Goal: Task Accomplishment & Management: Use online tool/utility

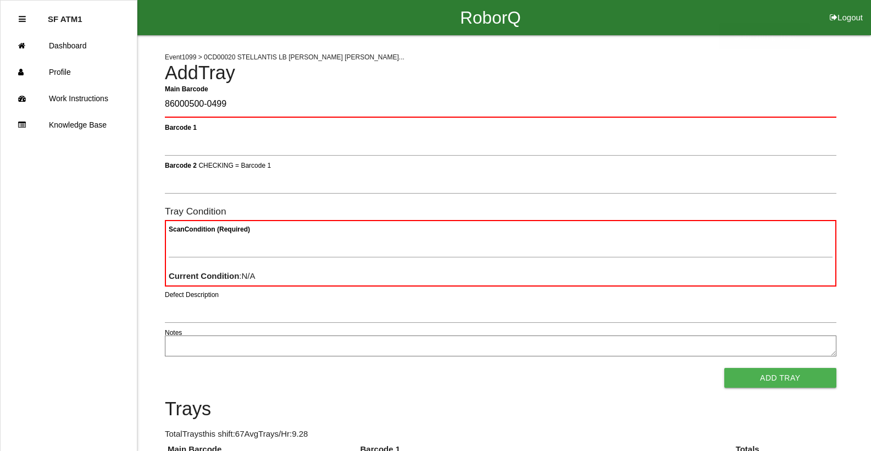
type Barcode "86000500-0499"
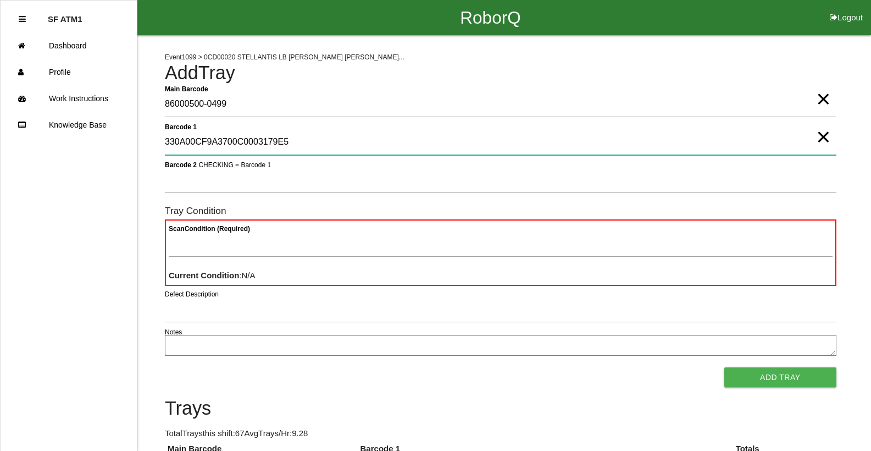
type 1 "330A00CF9A3700C0003179E5"
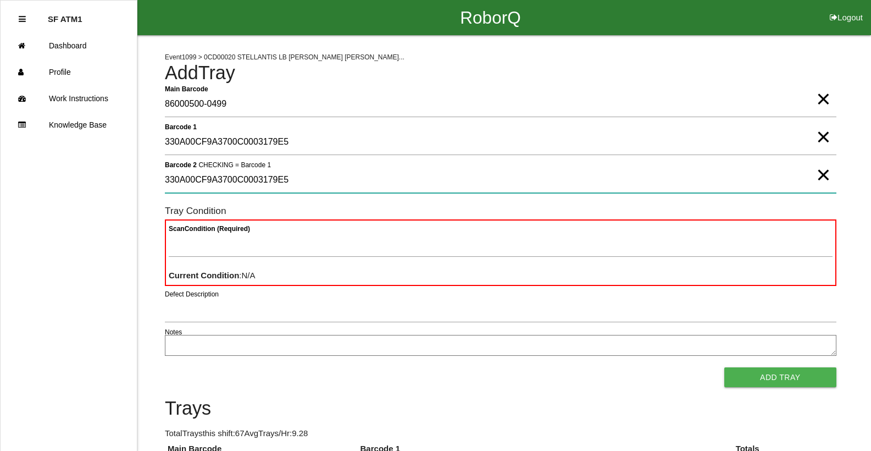
type 2 "330A00CF9A3700C0003179E5"
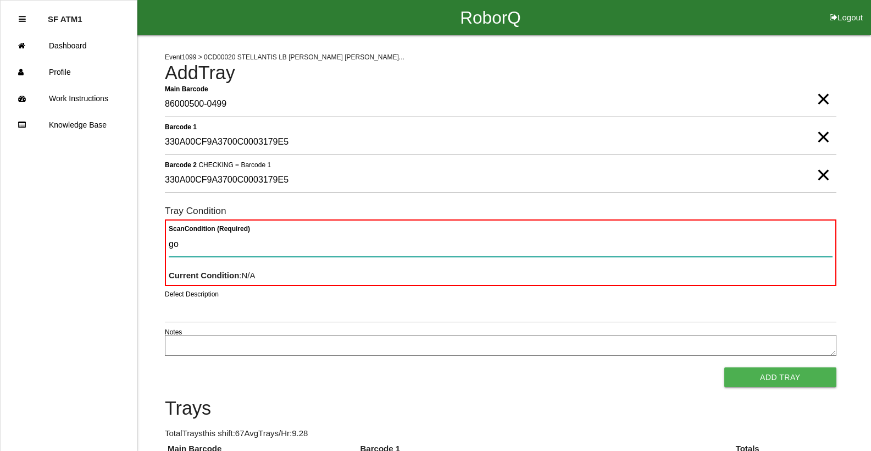
type Condition "goo"
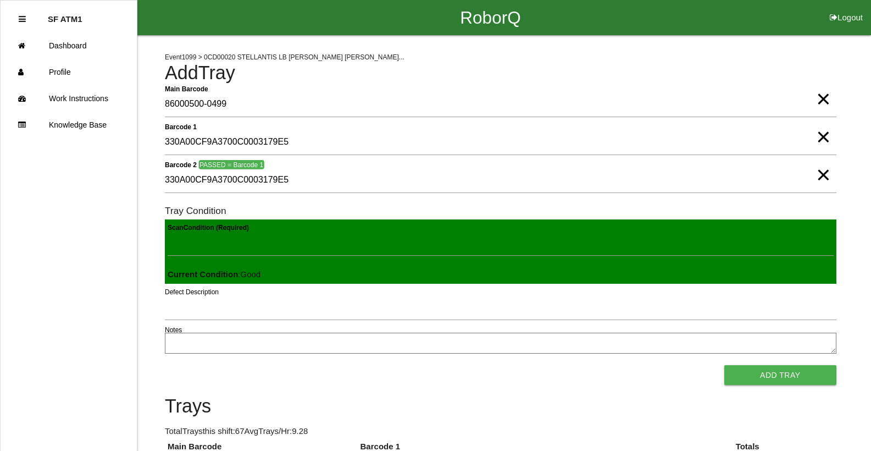
click at [724, 365] on button "Add Tray" at bounding box center [780, 375] width 112 height 20
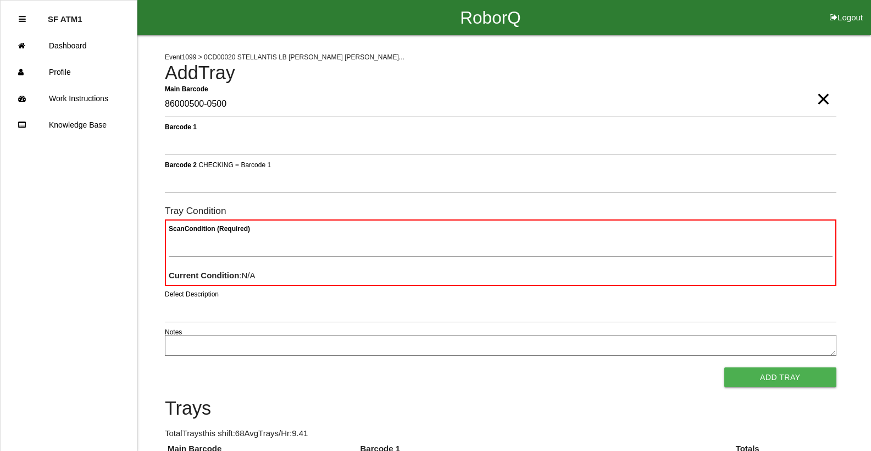
type Barcode "86000500-0500"
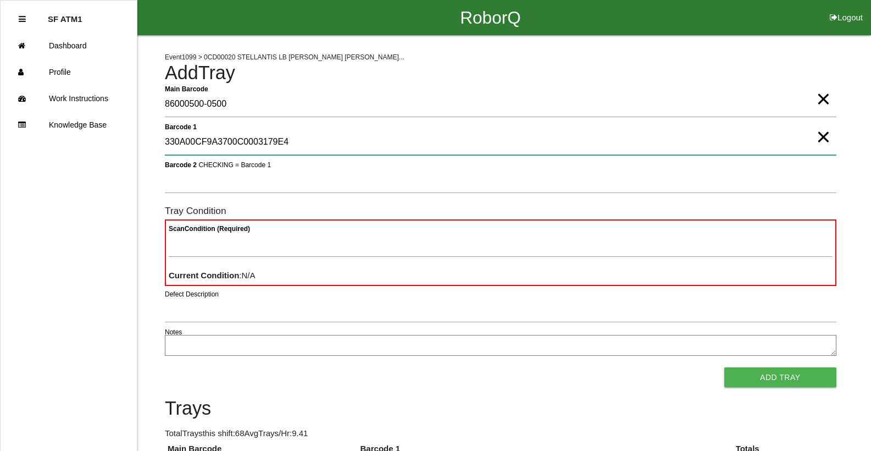
type 1 "330A00CF9A3700C0003179E4"
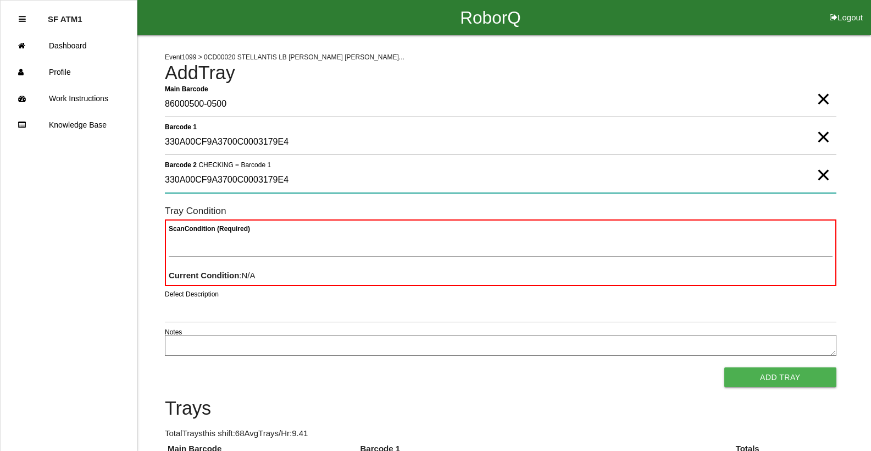
type 2 "330A00CF9A3700C0003179E4"
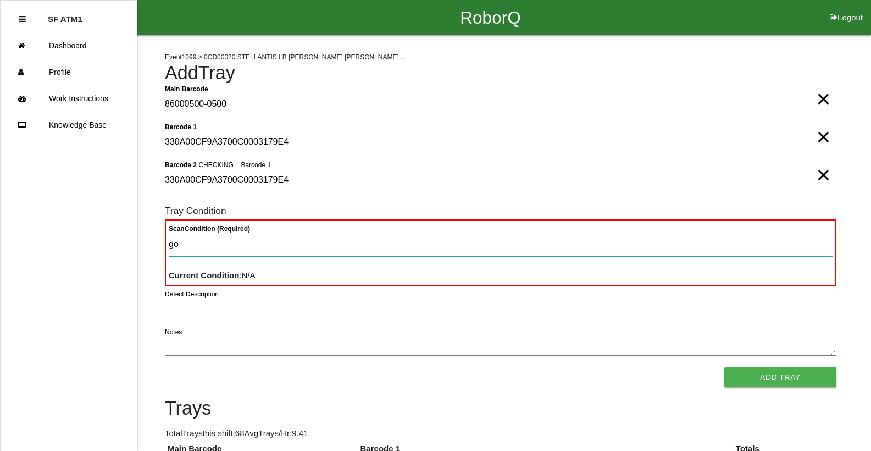
type Condition "goo"
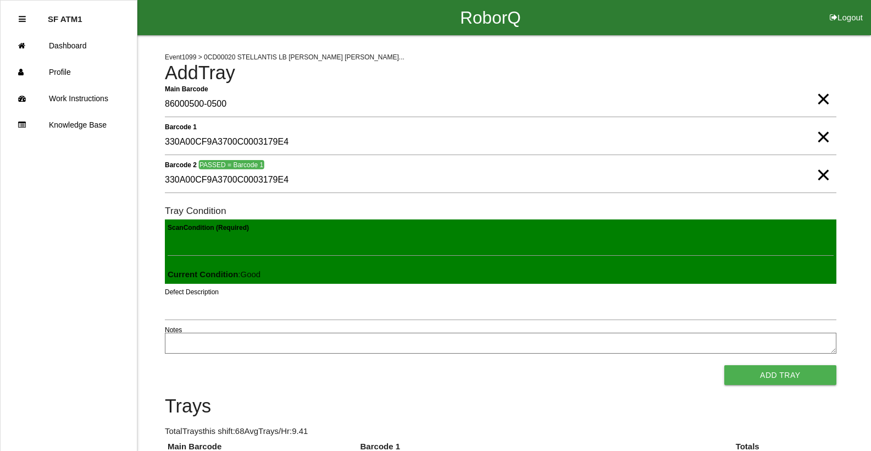
click at [724, 365] on button "Add Tray" at bounding box center [780, 375] width 112 height 20
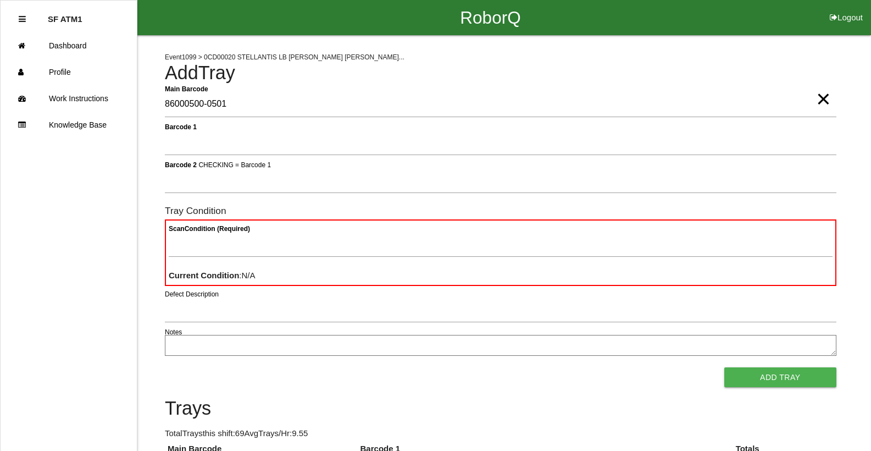
type Barcode "86000500-0501"
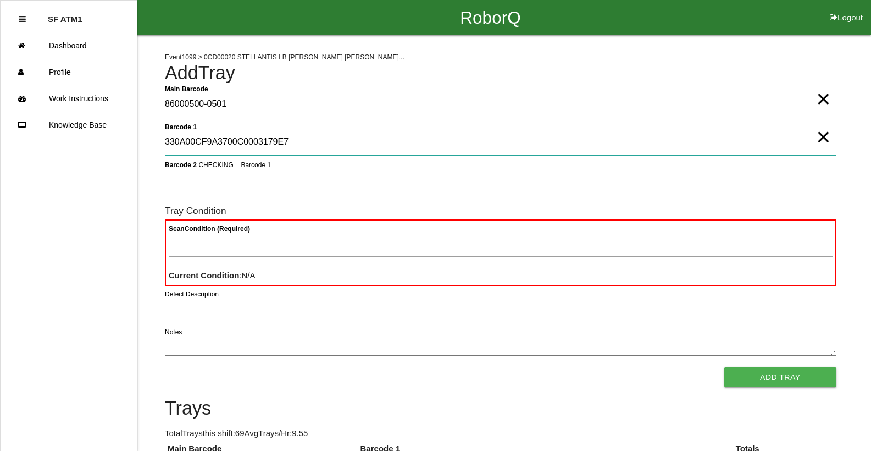
type 1 "330A00CF9A3700C0003179E7"
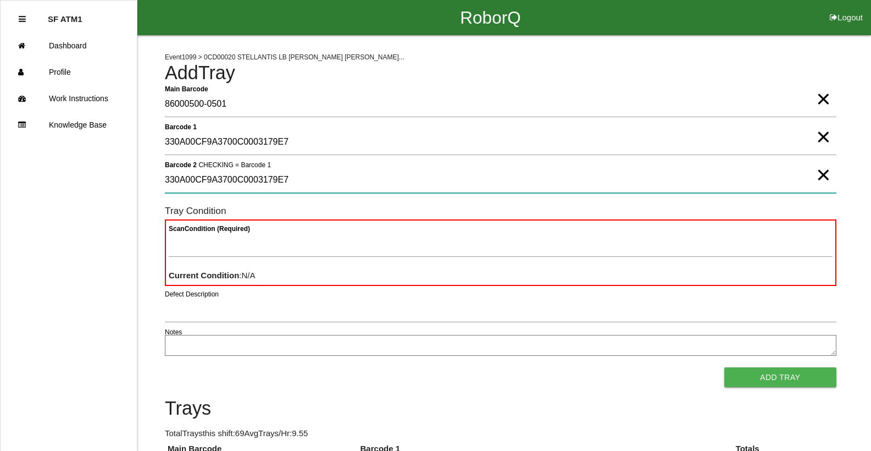
type 2 "330A00CF9A3700C0003179E7"
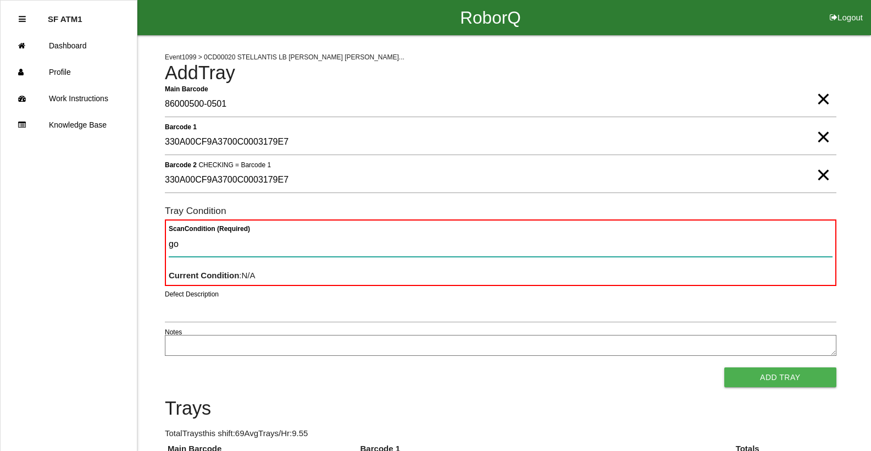
type Condition "goo"
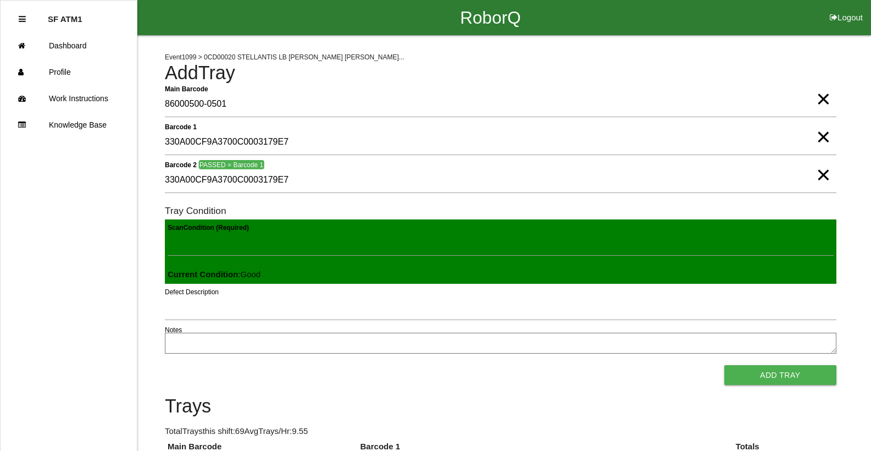
click at [724, 365] on button "Add Tray" at bounding box center [780, 375] width 112 height 20
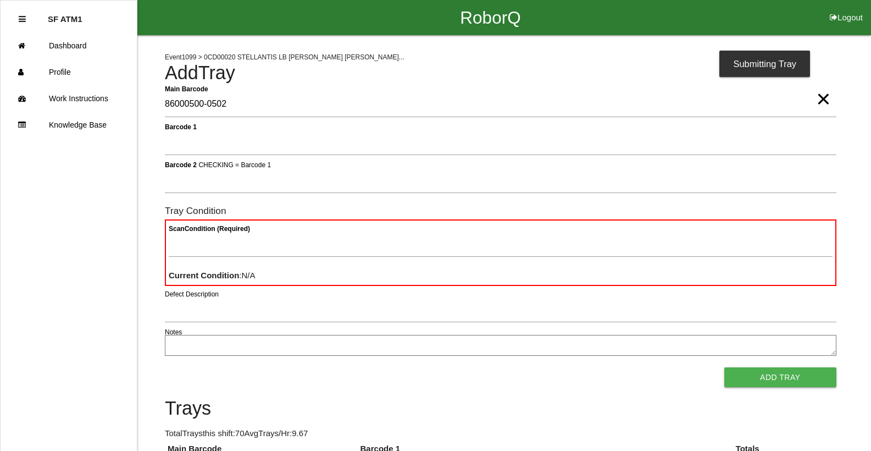
type Barcode "86000500-0502"
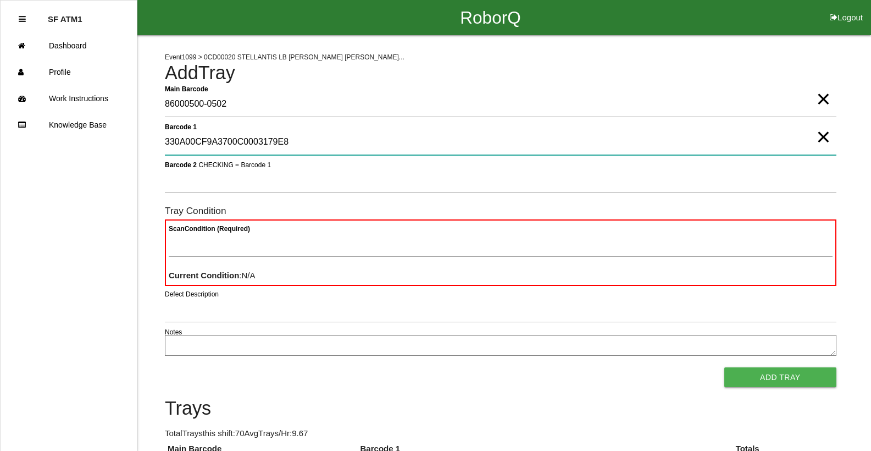
type 1 "330A00CF9A3700C0003179E8"
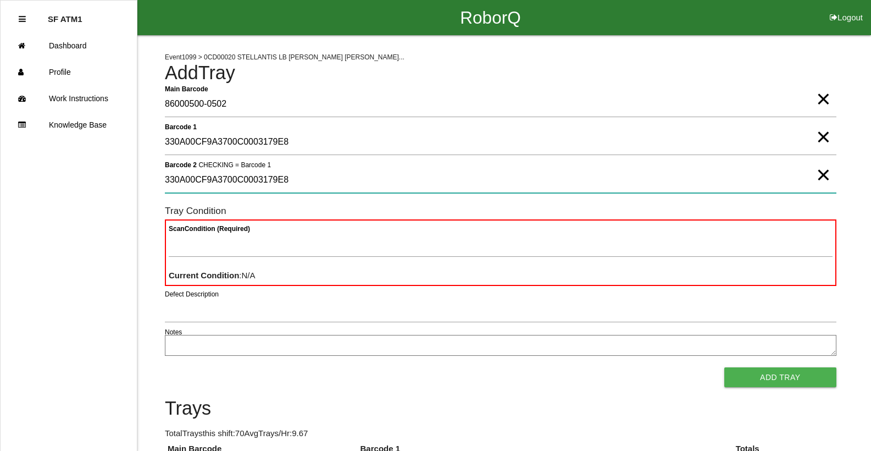
type 2 "330A00CF9A3700C0003179E8"
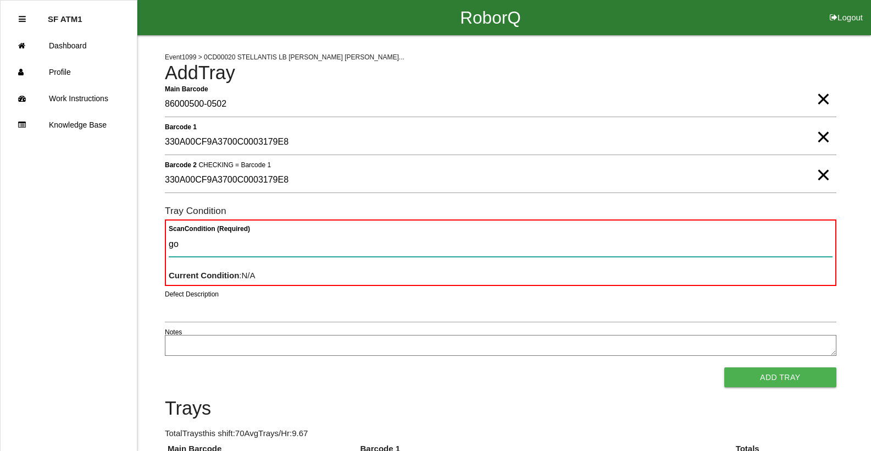
type Condition "goo"
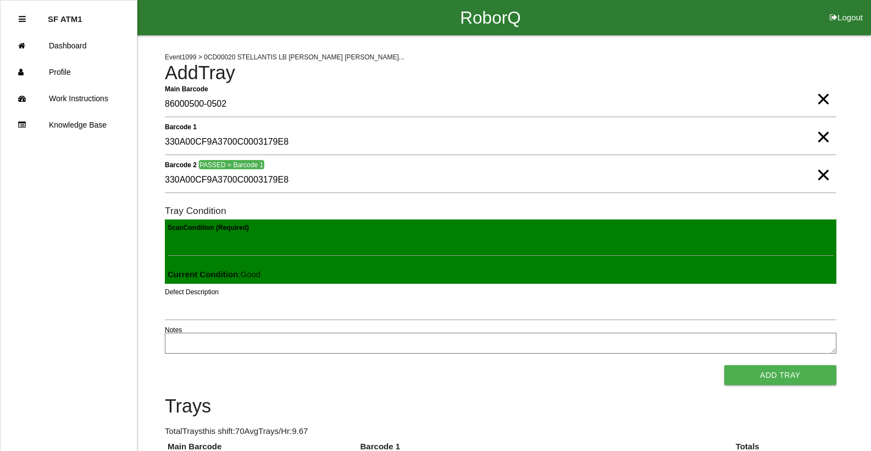
click at [724, 365] on button "Add Tray" at bounding box center [780, 375] width 112 height 20
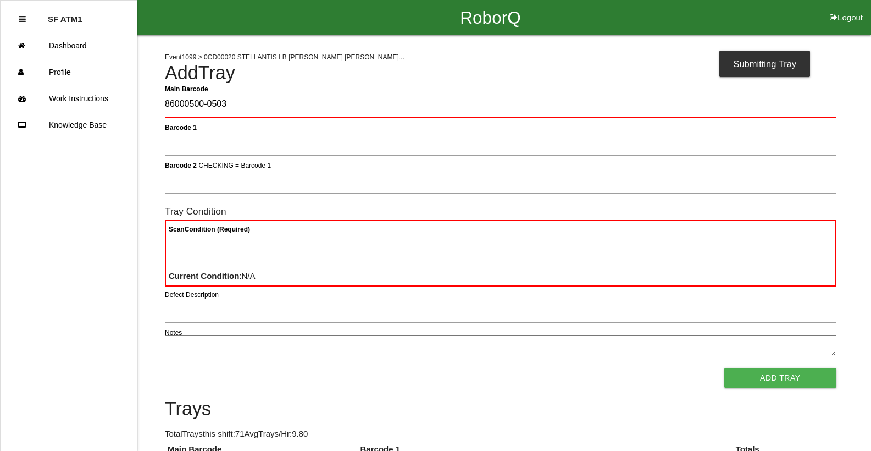
type Barcode "86000500-0503"
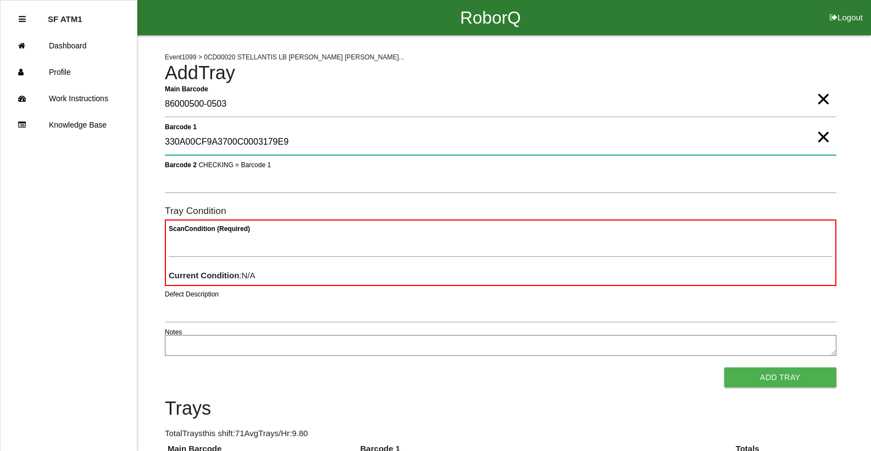
type 1 "330A00CF9A3700C0003179E9"
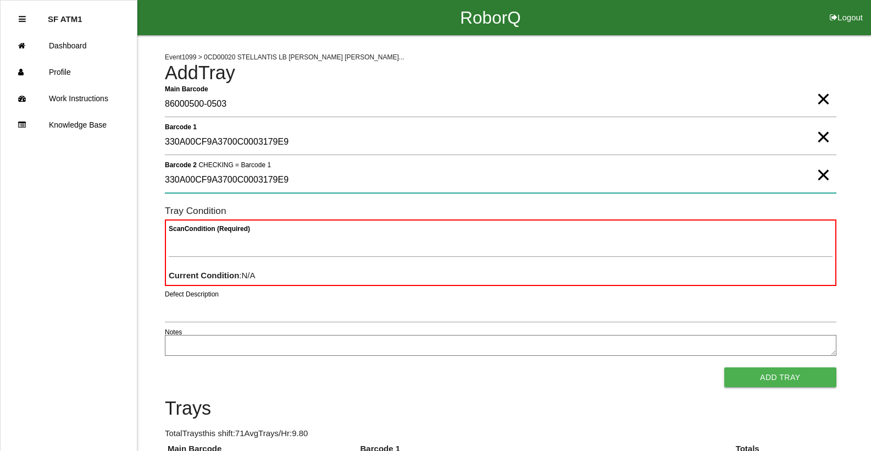
type 2 "330A00CF9A3700C0003179E9"
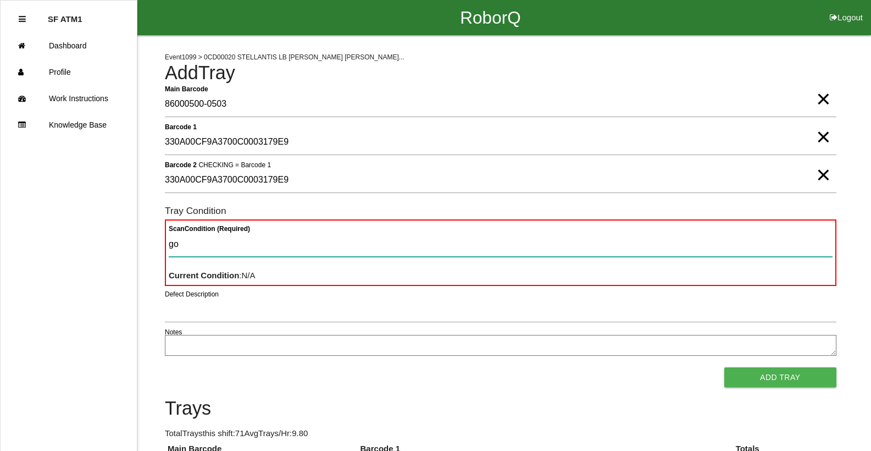
type Condition "goo"
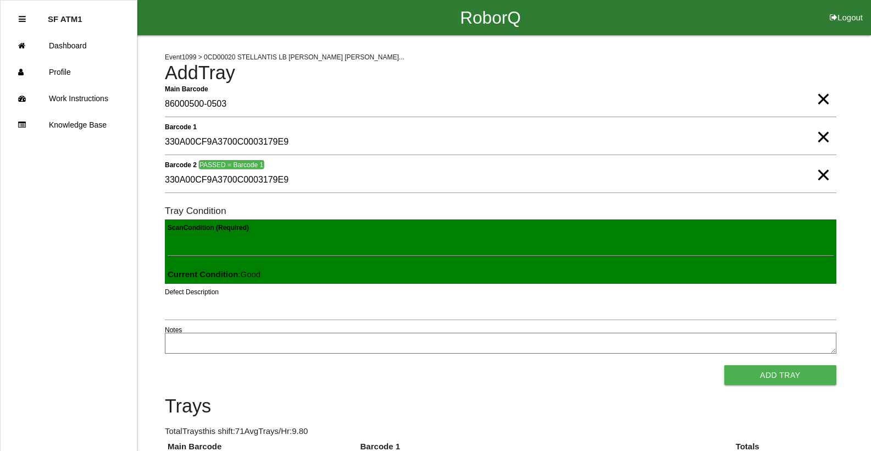
click at [724, 365] on button "Add Tray" at bounding box center [780, 375] width 112 height 20
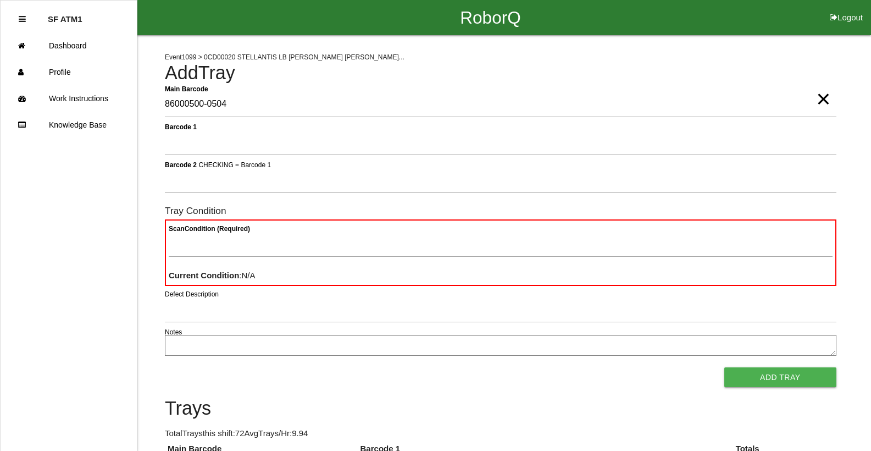
type Barcode "86000500-0504"
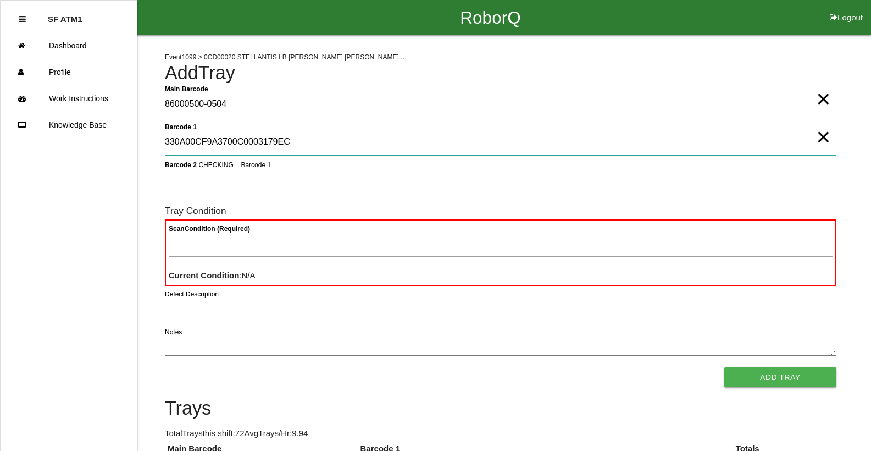
type 1 "330A00CF9A3700C0003179EC"
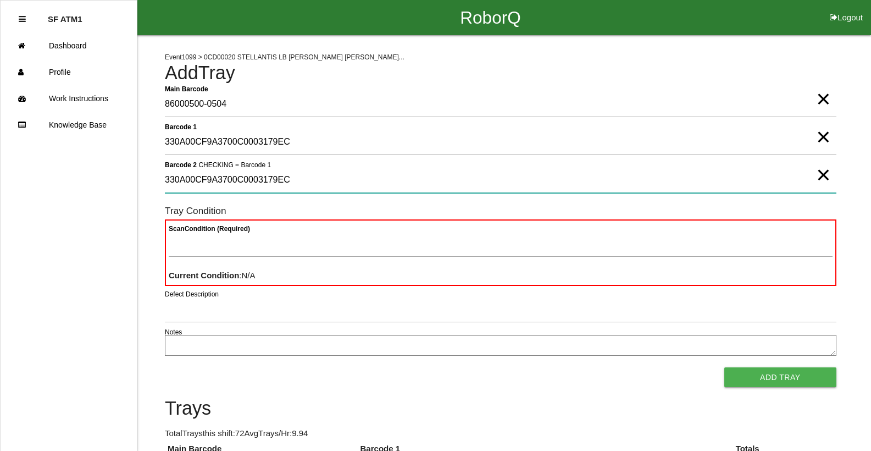
type 2 "330A00CF9A3700C0003179EC"
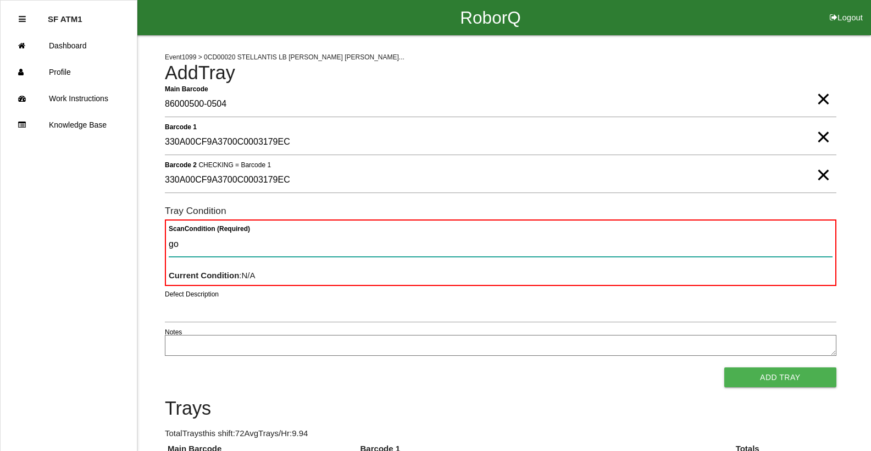
type Condition "goo"
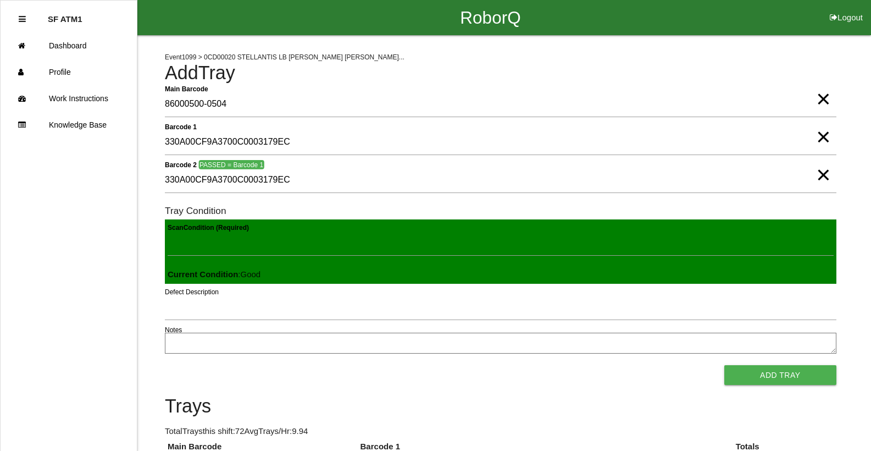
click at [724, 365] on button "Add Tray" at bounding box center [780, 375] width 112 height 20
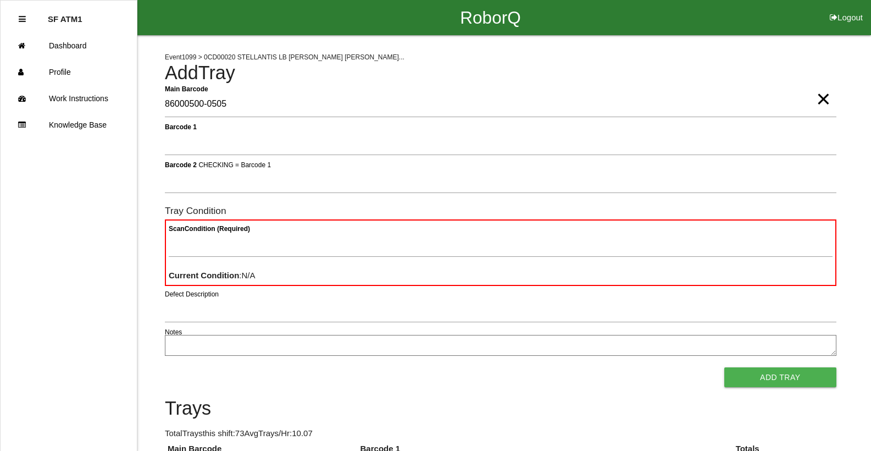
type Barcode "86000500-0505"
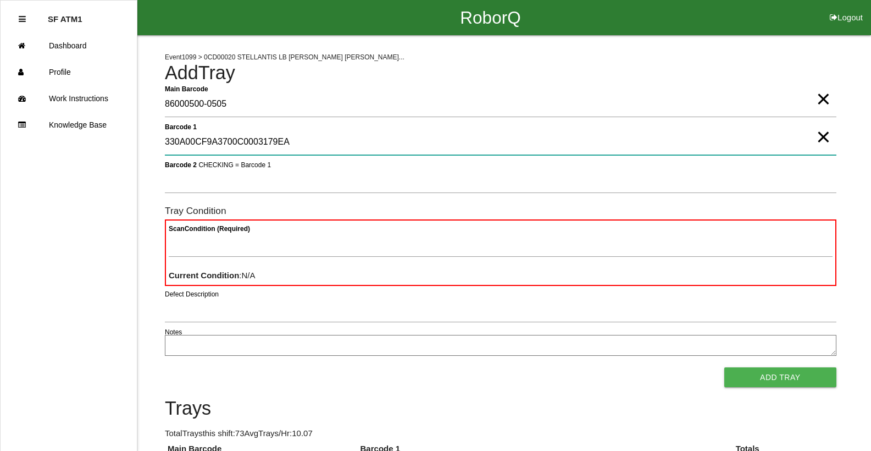
type 1 "330A00CF9A3700C0003179EA"
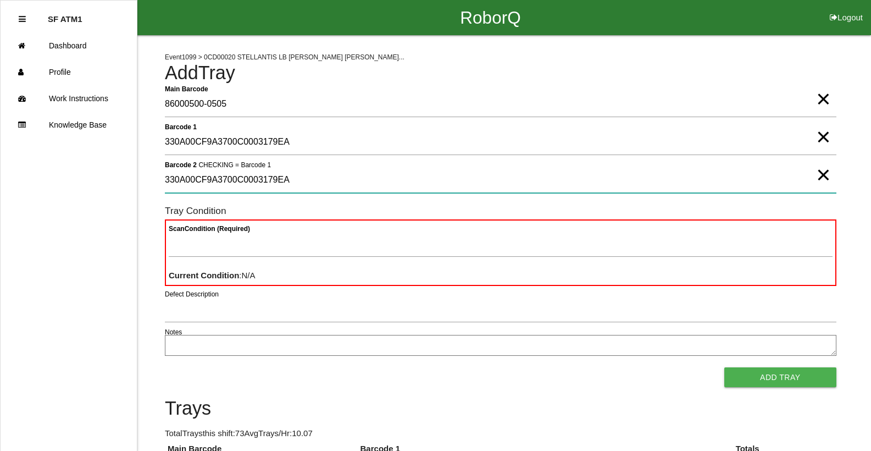
type 2 "330A00CF9A3700C0003179EA"
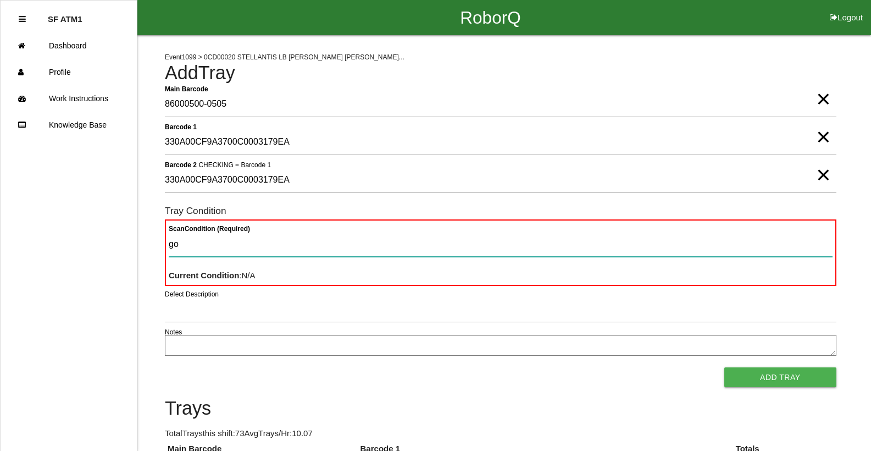
type Condition "goo"
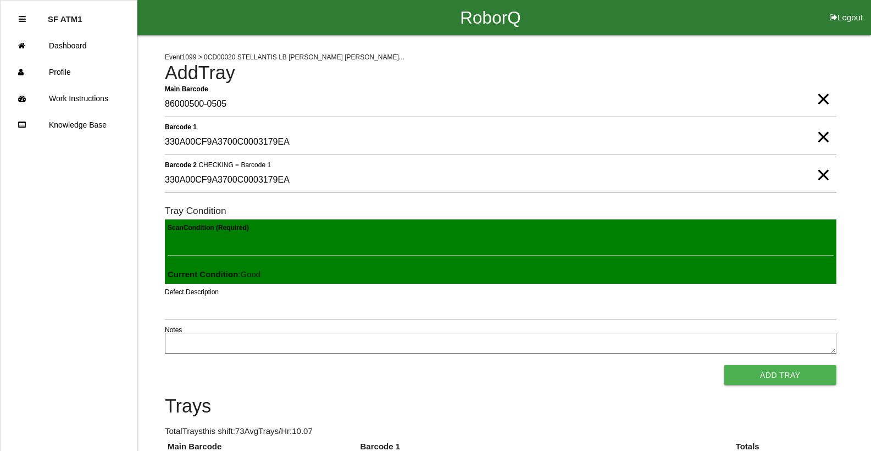
click at [724, 365] on button "Add Tray" at bounding box center [780, 375] width 112 height 20
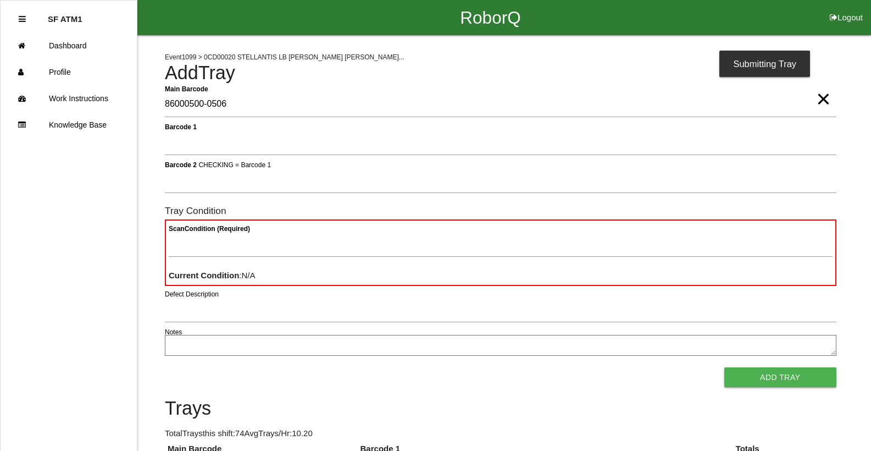
type Barcode "86000500-0506"
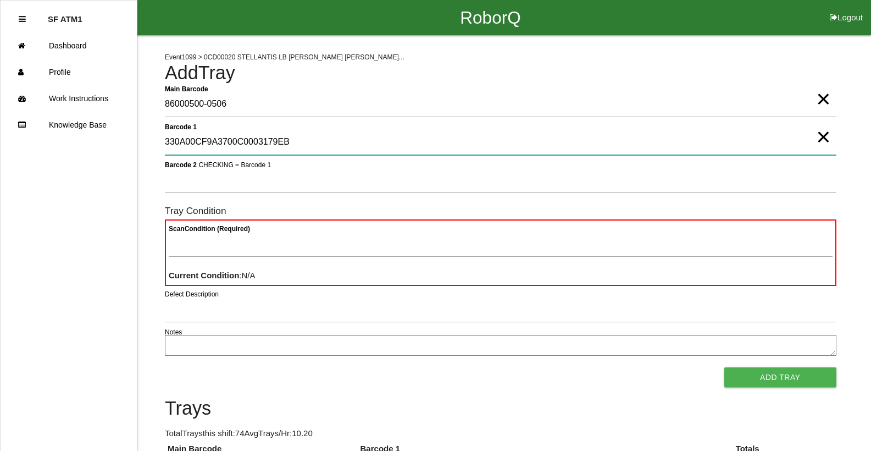
type 1 "330A00CF9A3700C0003179EB"
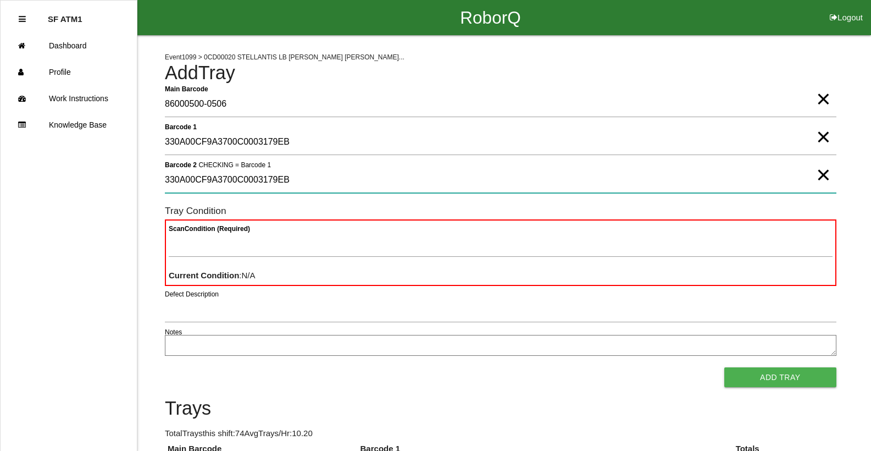
type 2 "330A00CF9A3700C0003179EB"
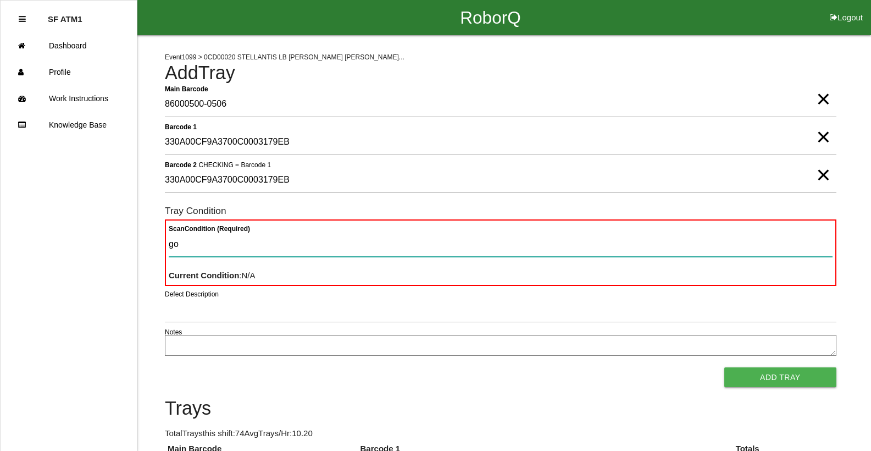
type Condition "goo"
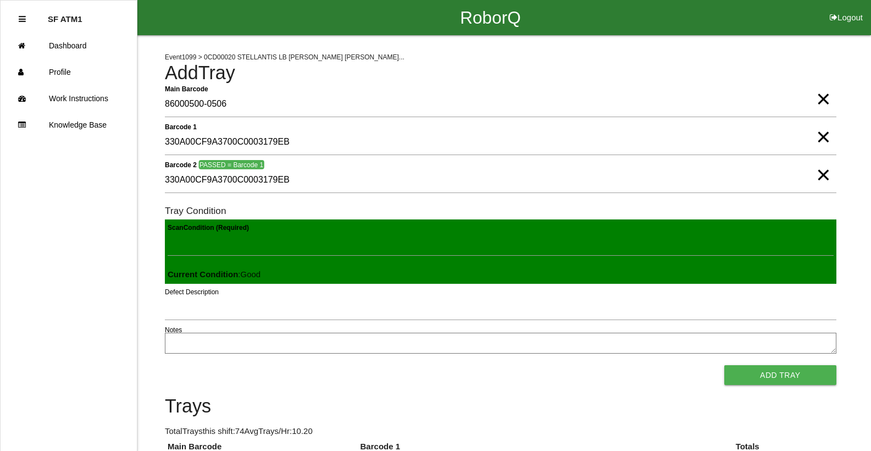
click at [724, 365] on button "Add Tray" at bounding box center [780, 375] width 112 height 20
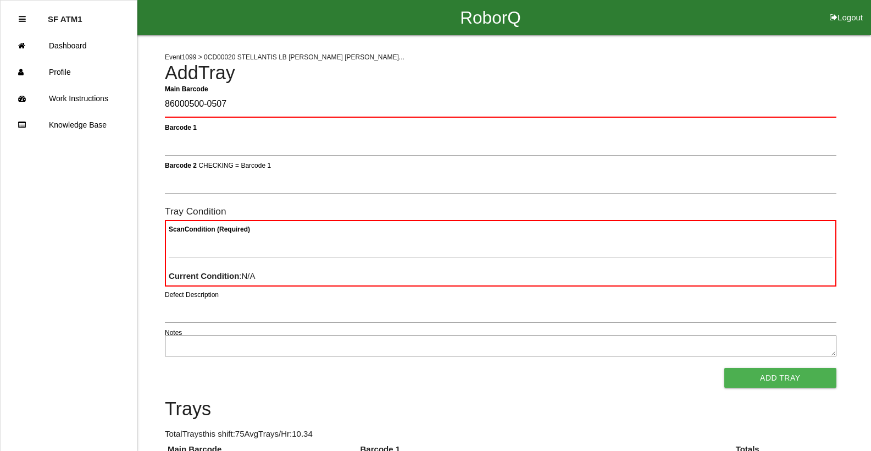
type Barcode "86000500-0507"
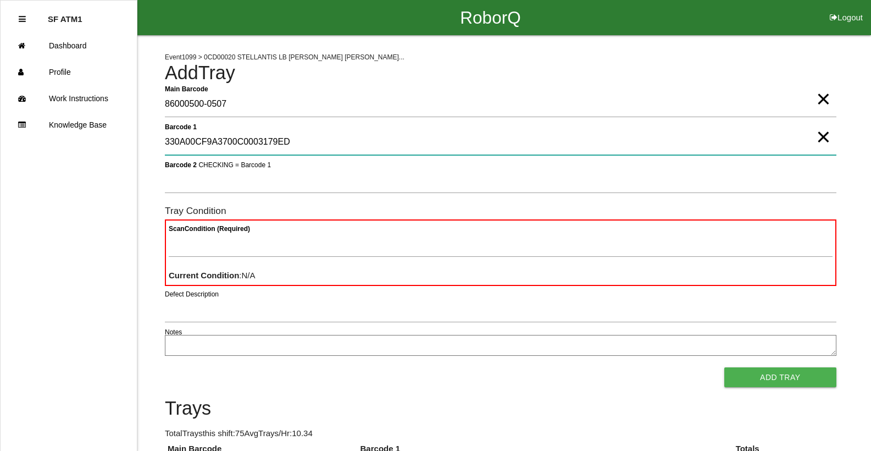
type 1 "330A00CF9A3700C0003179ED"
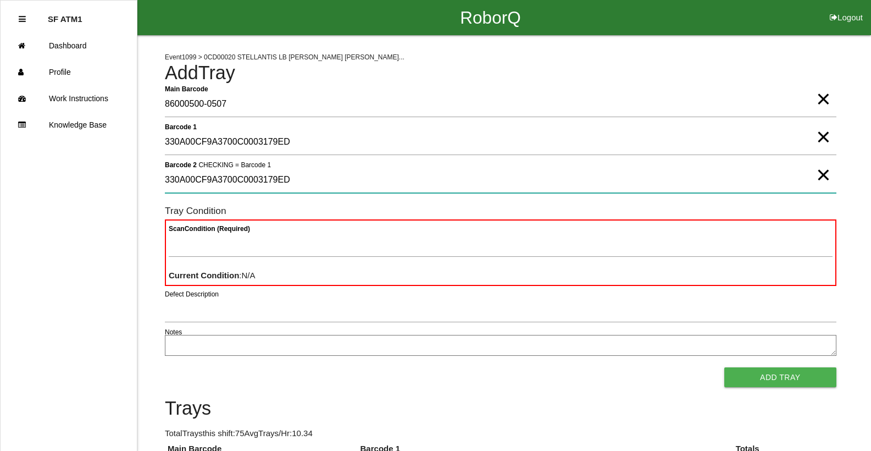
type 2 "330A00CF9A3700C0003179ED"
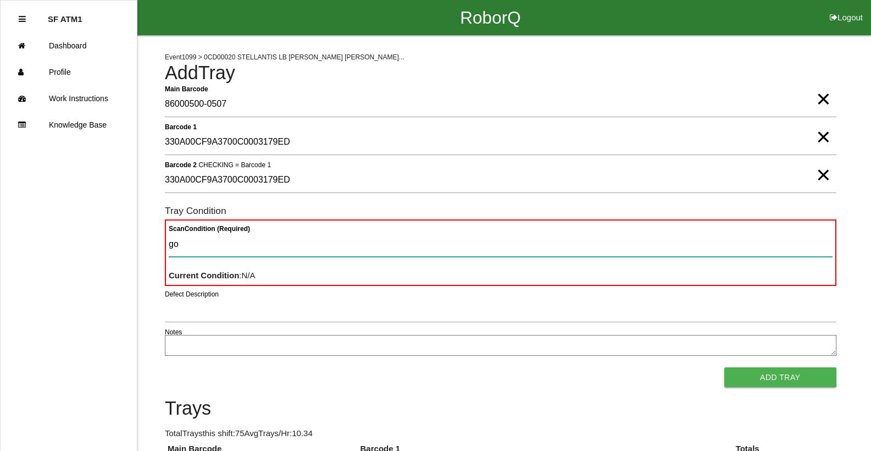
type Condition "goo"
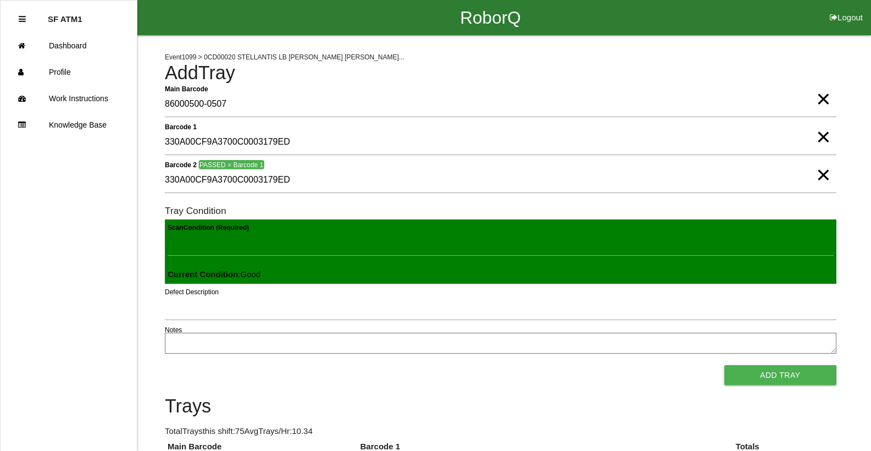
click at [724, 365] on button "Add Tray" at bounding box center [780, 375] width 112 height 20
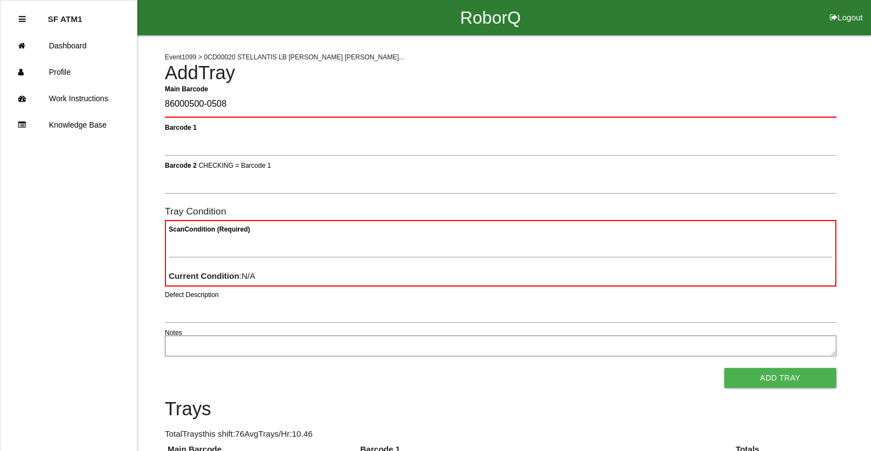
type Barcode "86000500-0508"
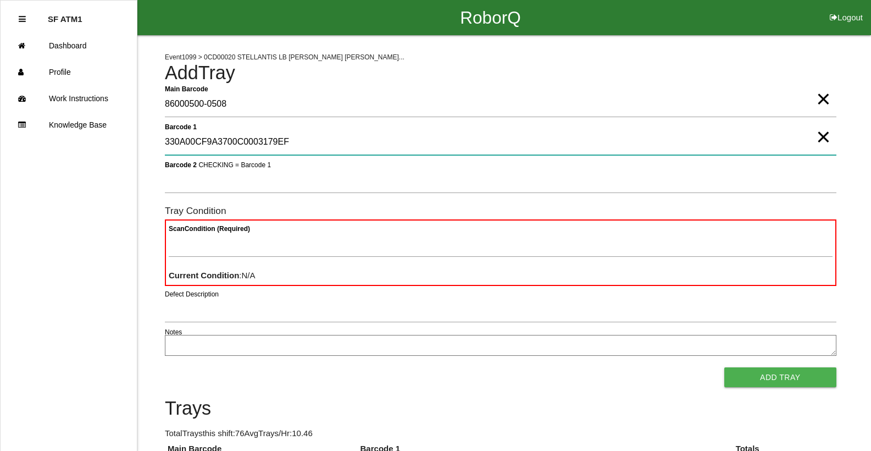
type 1 "330A00CF9A3700C0003179EF"
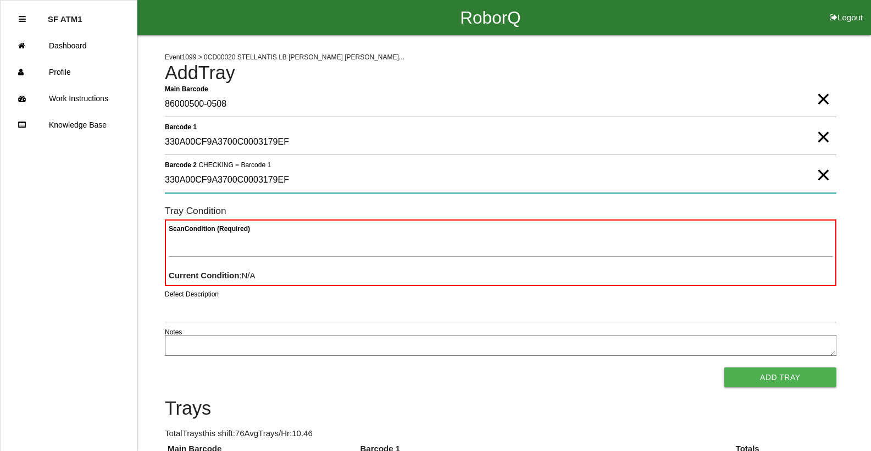
type 2 "330A00CF9A3700C0003179EF"
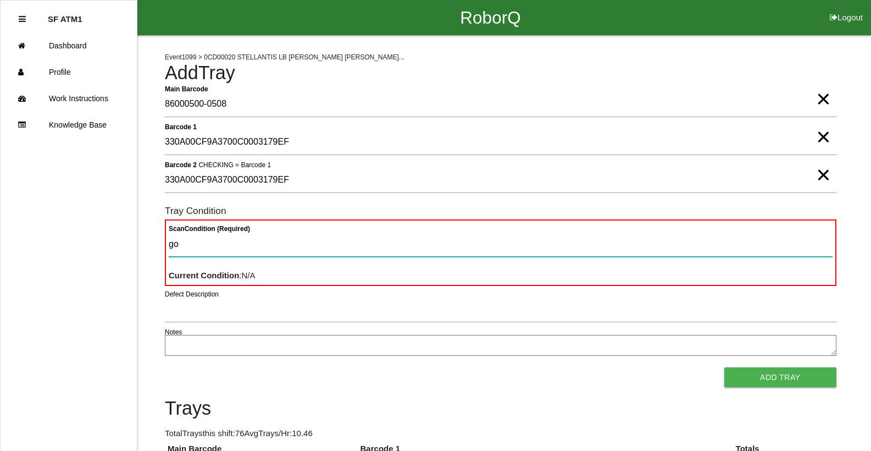
type Condition "goo"
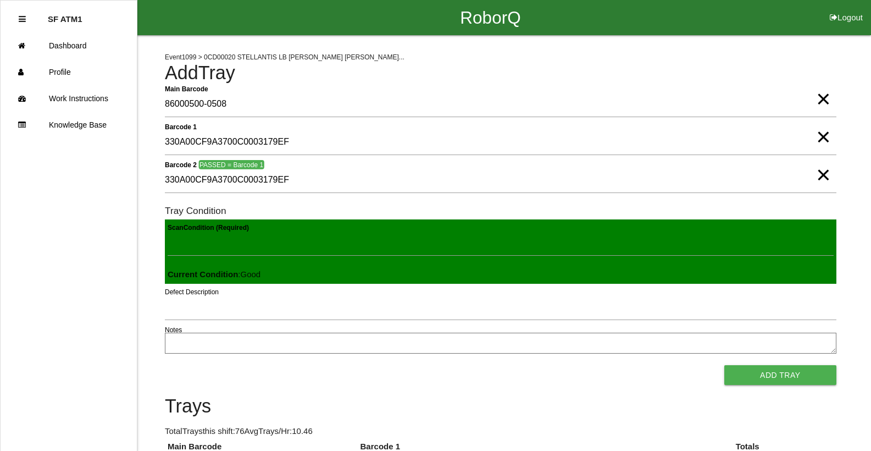
click button "Add Tray" at bounding box center [780, 375] width 112 height 20
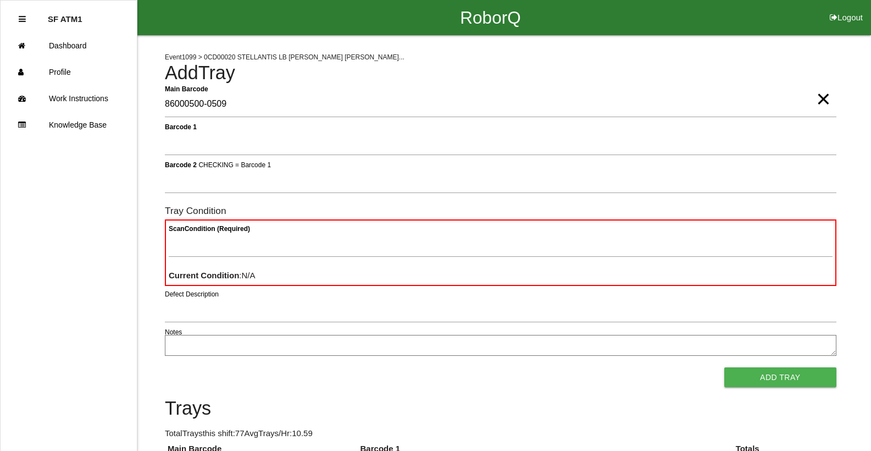
type Barcode "86000500-0509"
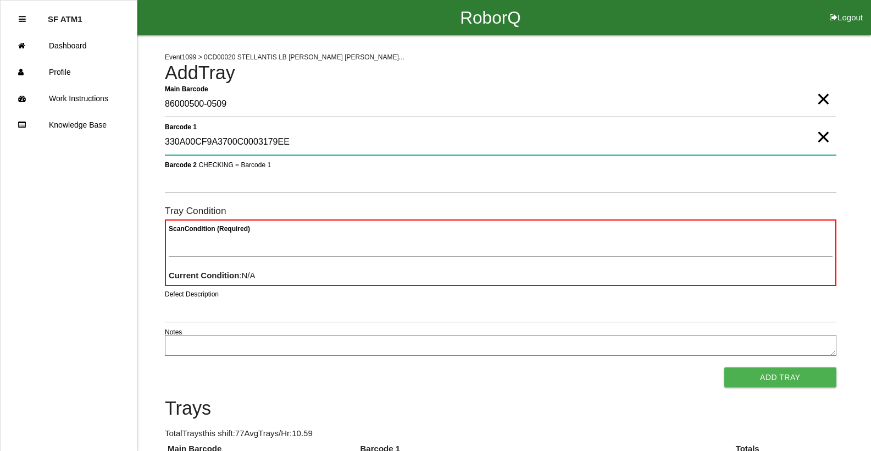
type 1 "330A00CF9A3700C0003179EE"
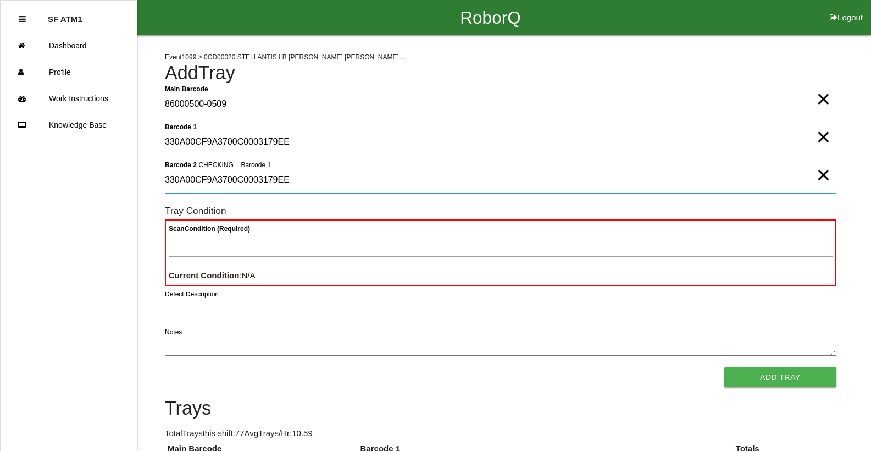
type 2 "330A00CF9A3700C0003179EE"
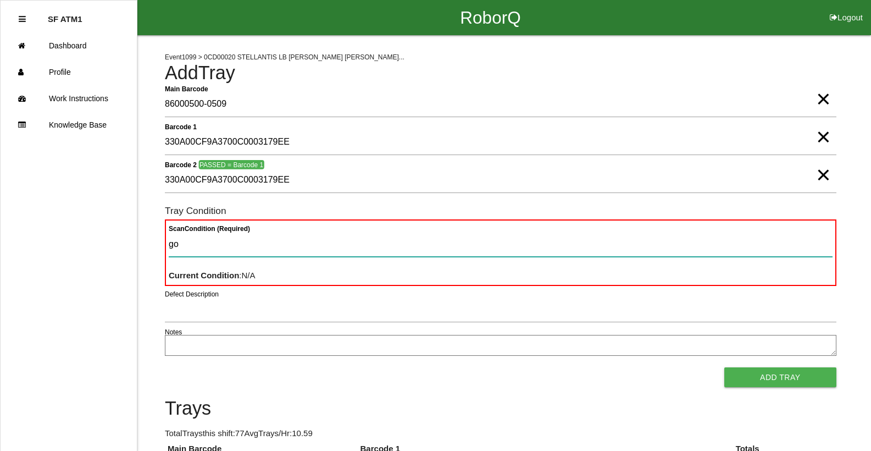
type Condition "goo"
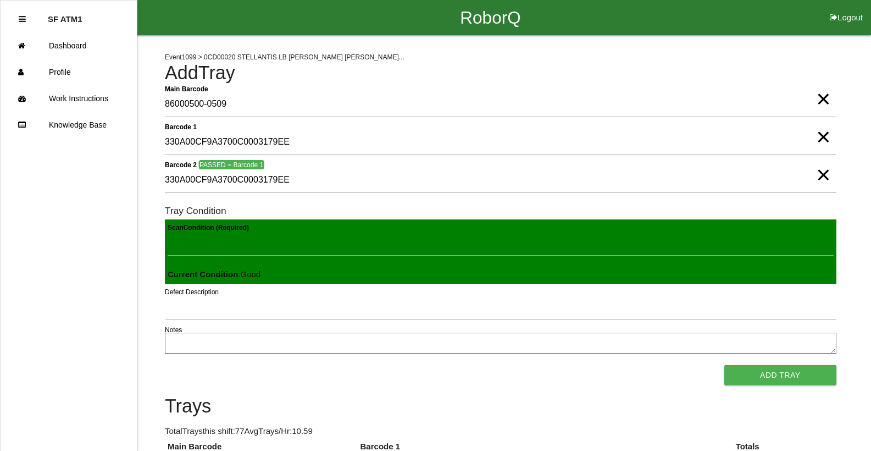
click at [724, 365] on button "Add Tray" at bounding box center [780, 375] width 112 height 20
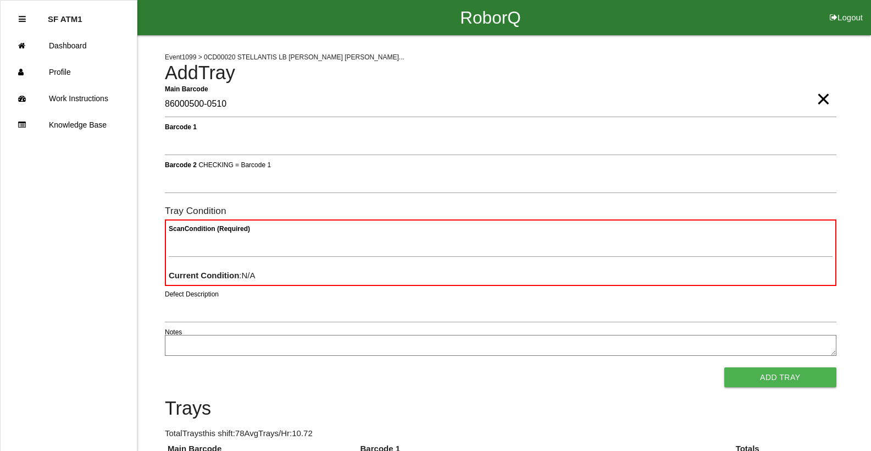
type Barcode "86000500-0510"
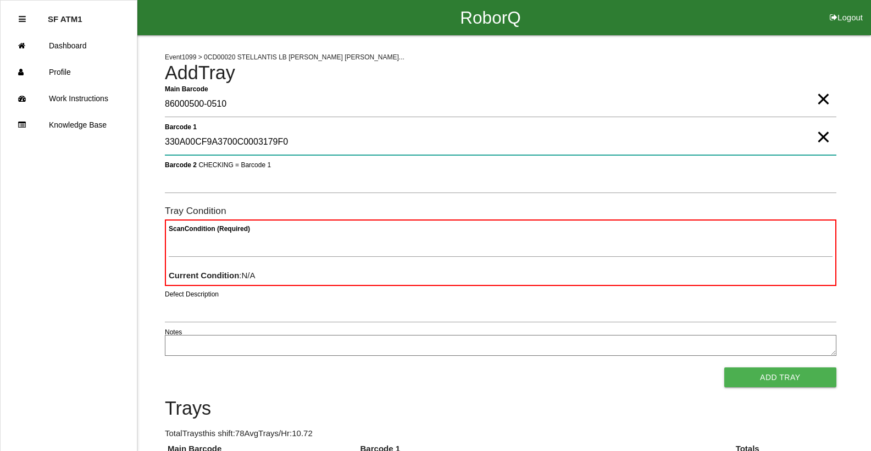
type 1 "330A00CF9A3700C0003179F0"
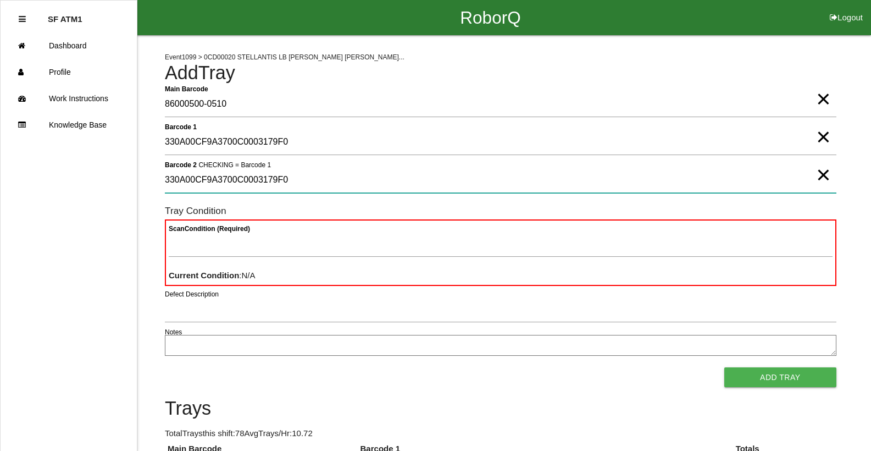
type 2 "330A00CF9A3700C0003179F0"
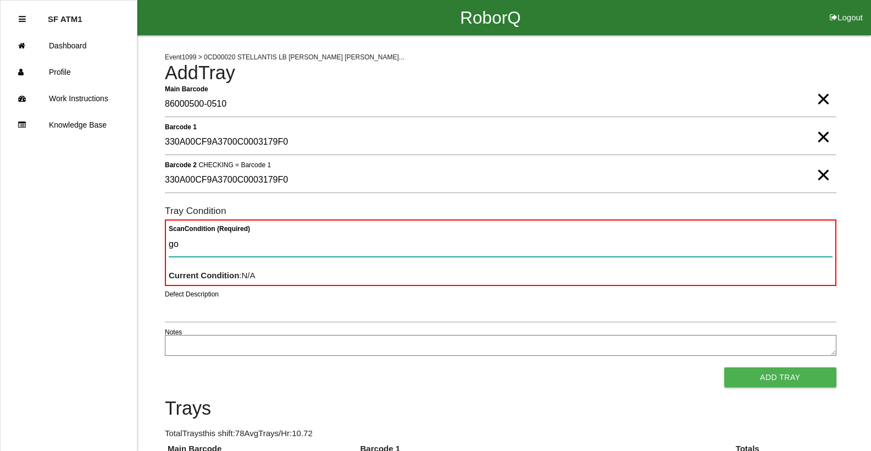
type Condition "goo"
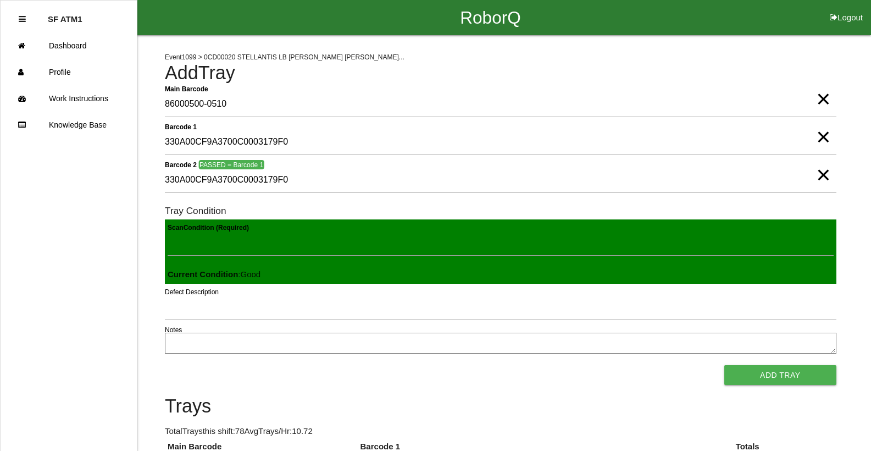
click at [724, 365] on button "Add Tray" at bounding box center [780, 375] width 112 height 20
